Goal: Find specific page/section: Find specific page/section

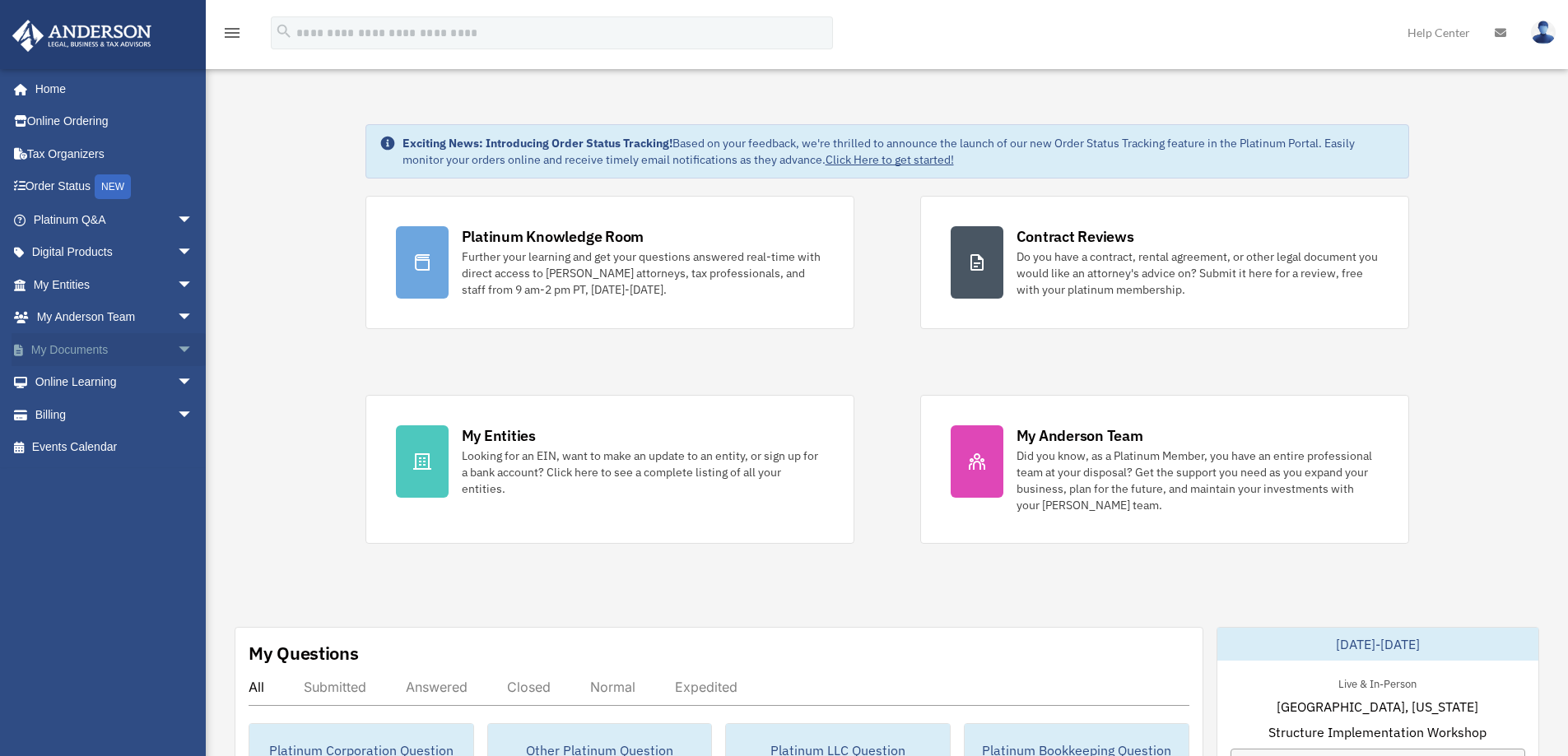
click at [177, 348] on span "arrow_drop_down" at bounding box center [193, 350] width 33 height 34
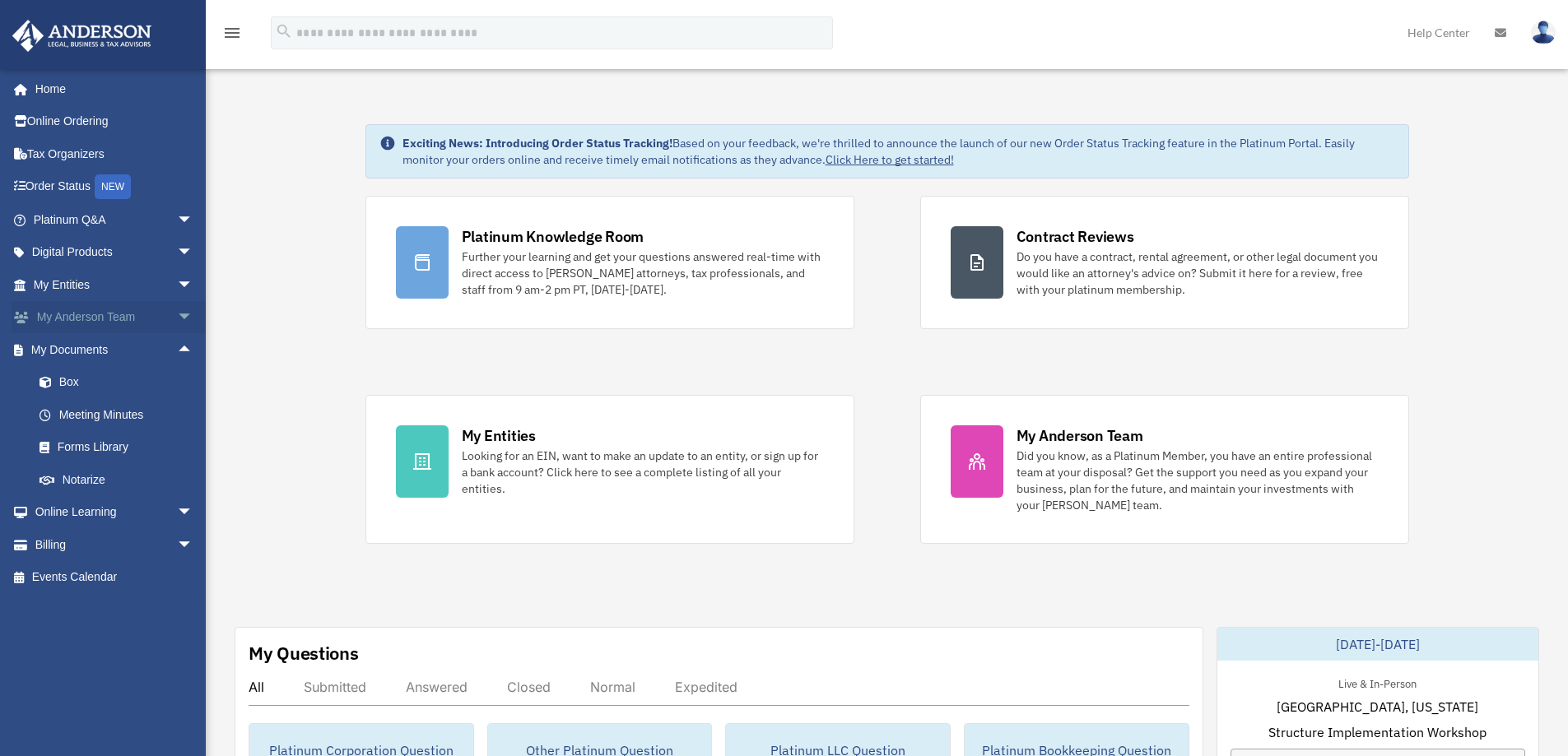
click at [177, 313] on span "arrow_drop_down" at bounding box center [193, 318] width 33 height 34
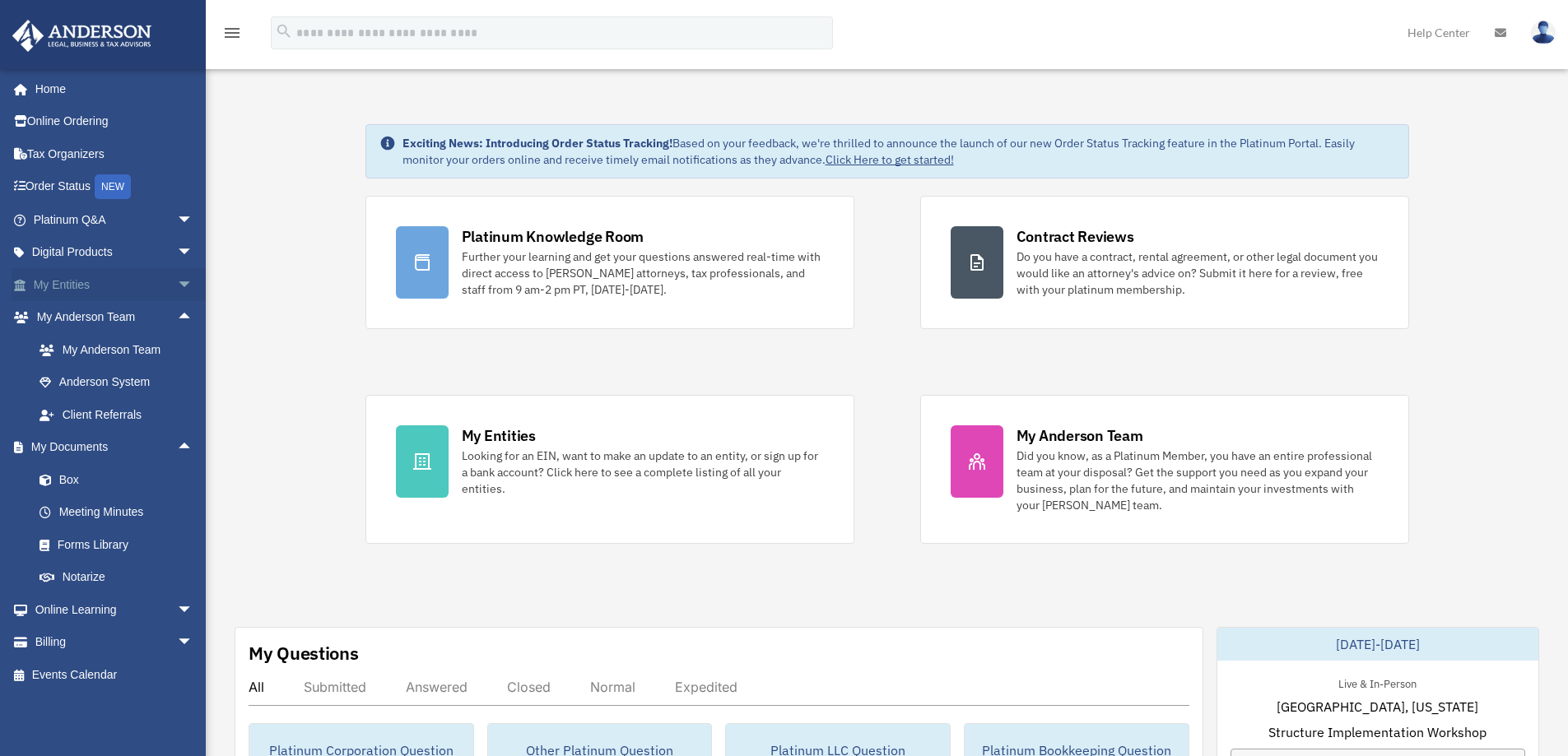
click at [177, 286] on span "arrow_drop_down" at bounding box center [193, 285] width 33 height 34
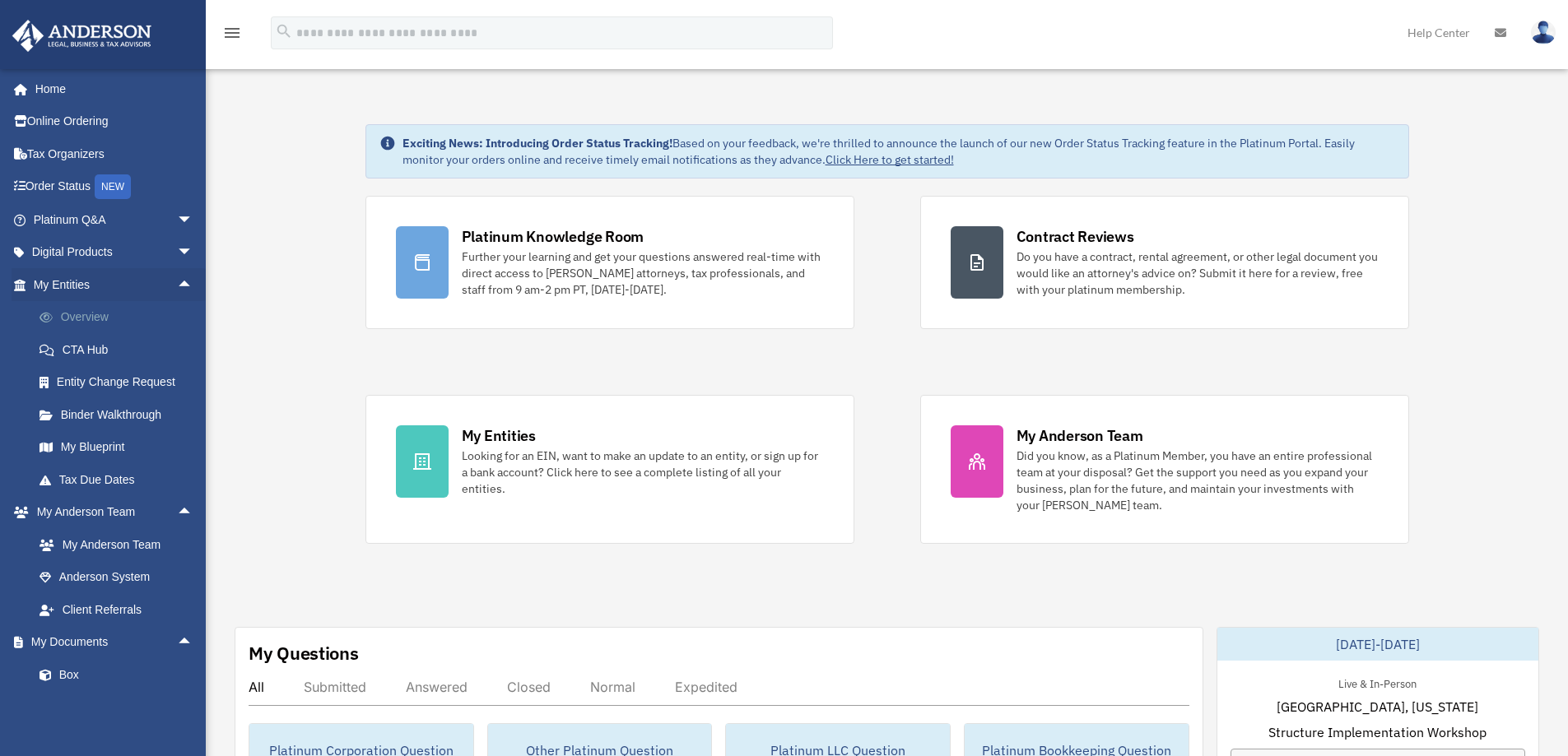
click at [88, 312] on link "Overview" at bounding box center [120, 317] width 195 height 33
click at [112, 451] on link "My Blueprint" at bounding box center [120, 448] width 195 height 33
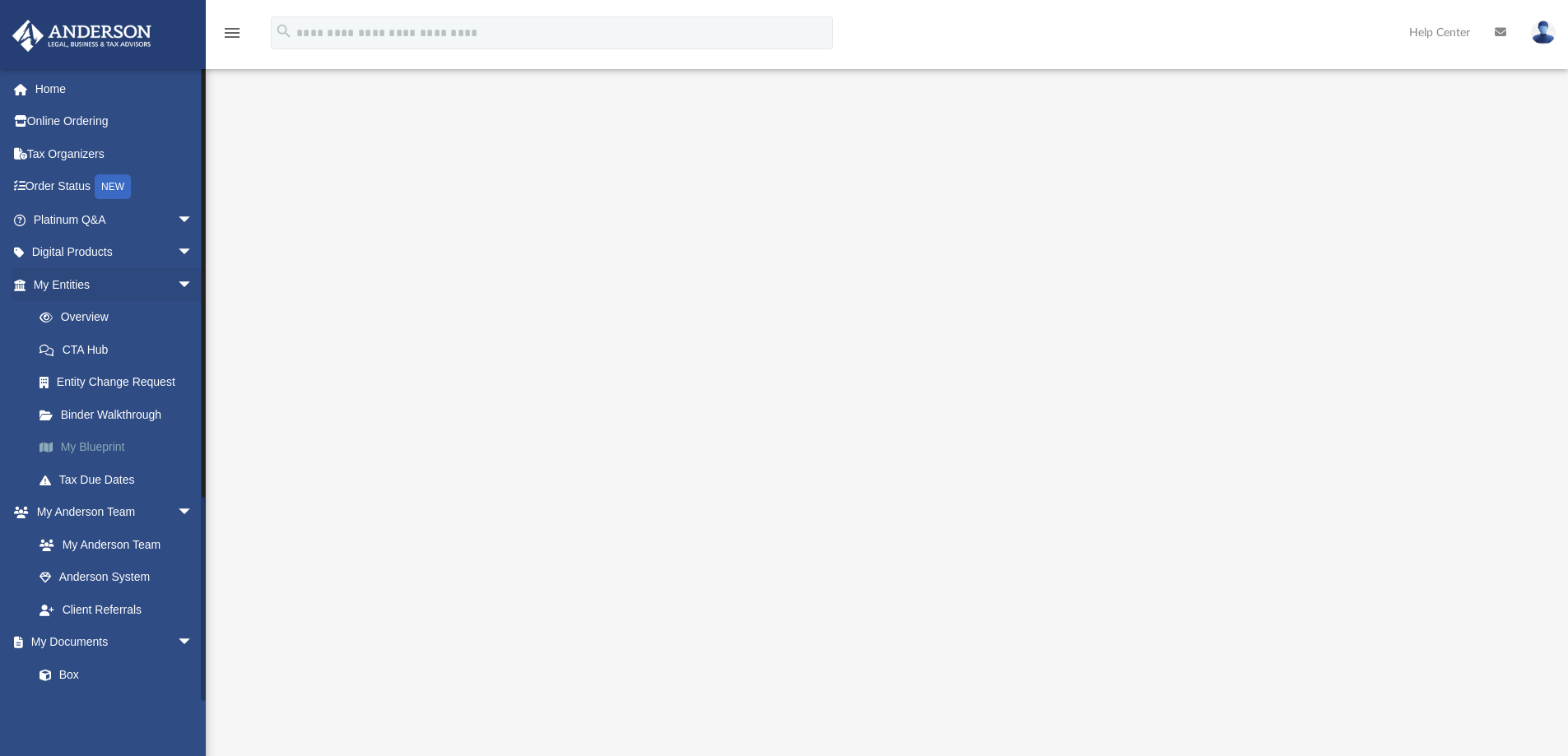
click at [111, 446] on link "My Blueprint" at bounding box center [120, 448] width 195 height 33
